Goal: Information Seeking & Learning: Learn about a topic

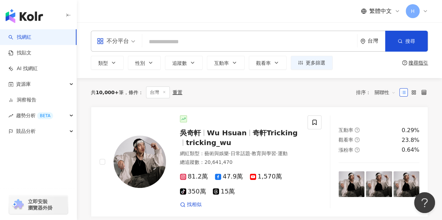
type input "**********"
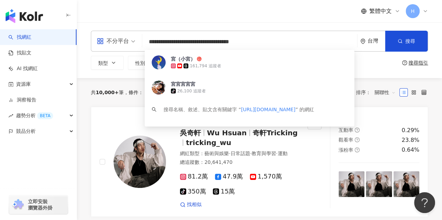
click at [207, 61] on span "宮（小宮）" at bounding box center [259, 59] width 176 height 7
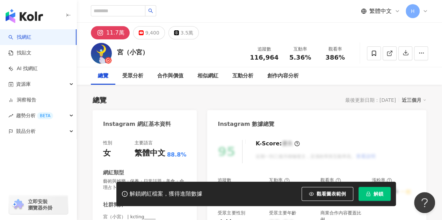
click at [204, 5] on div "繁體中文 H" at bounding box center [259, 11] width 337 height 22
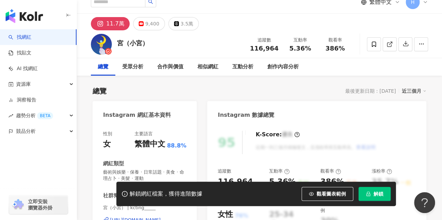
scroll to position [35, 0]
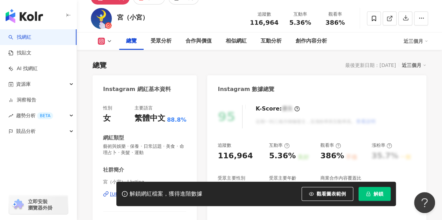
click at [380, 190] on button "解鎖" at bounding box center [374, 194] width 32 height 14
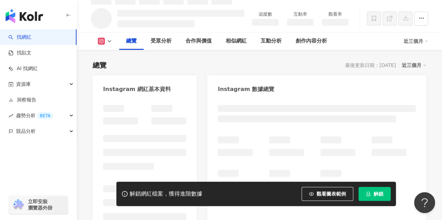
scroll to position [42, 0]
